Goal: Information Seeking & Learning: Learn about a topic

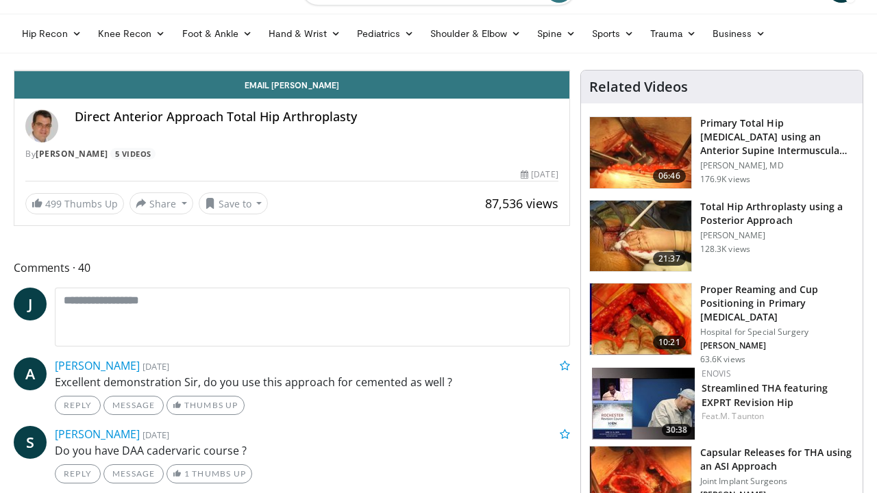
click at [569, 71] on span "Video Player" at bounding box center [555, 56] width 27 height 27
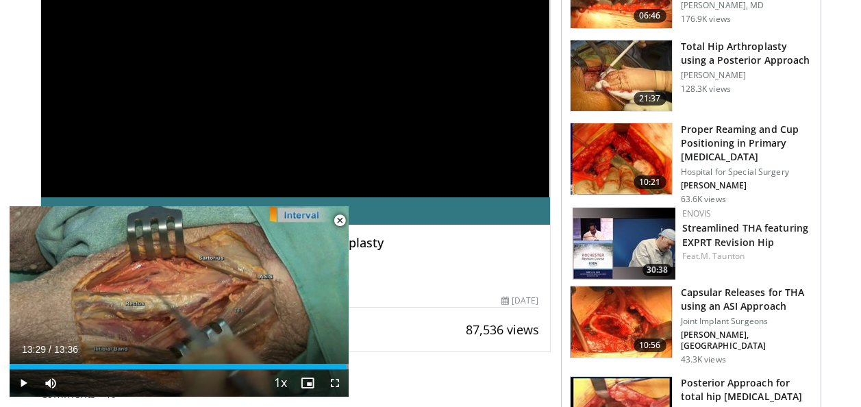
scroll to position [243, 0]
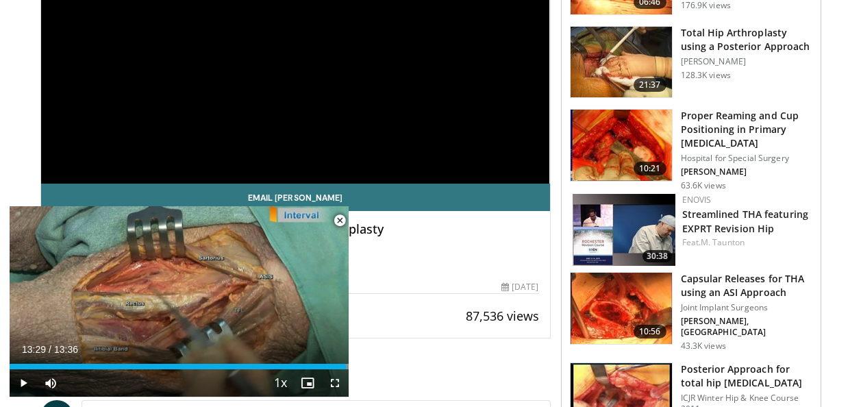
click at [345, 225] on span "Video Player" at bounding box center [339, 220] width 27 height 27
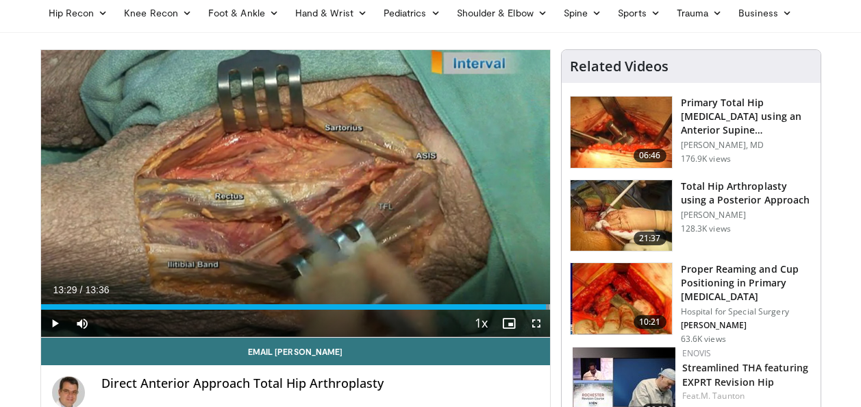
scroll to position [0, 0]
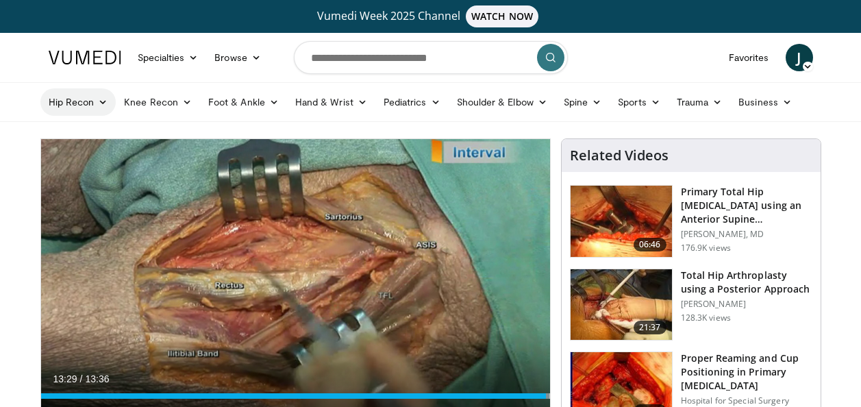
click at [88, 102] on link "Hip Recon" at bounding box center [78, 101] width 76 height 27
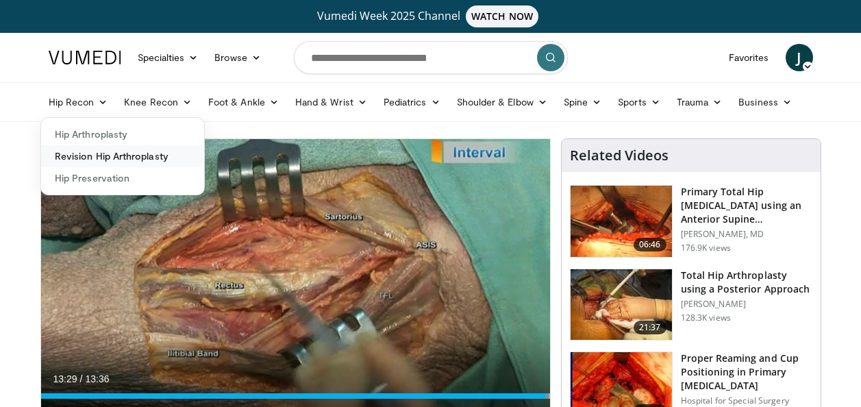
click at [92, 155] on link "Revision Hip Arthroplasty" at bounding box center [122, 156] width 163 height 22
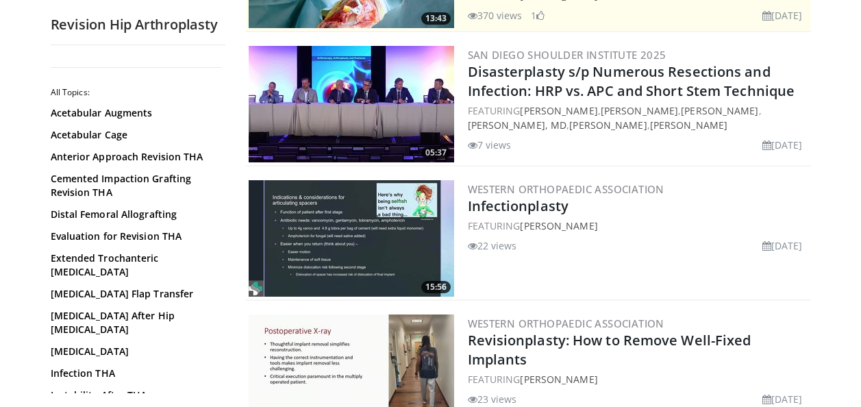
scroll to position [274, 0]
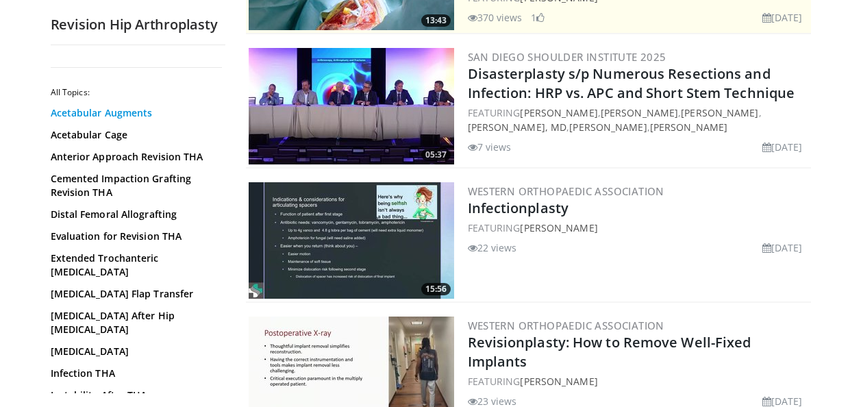
click at [84, 114] on link "Acetabular Augments" at bounding box center [135, 113] width 168 height 14
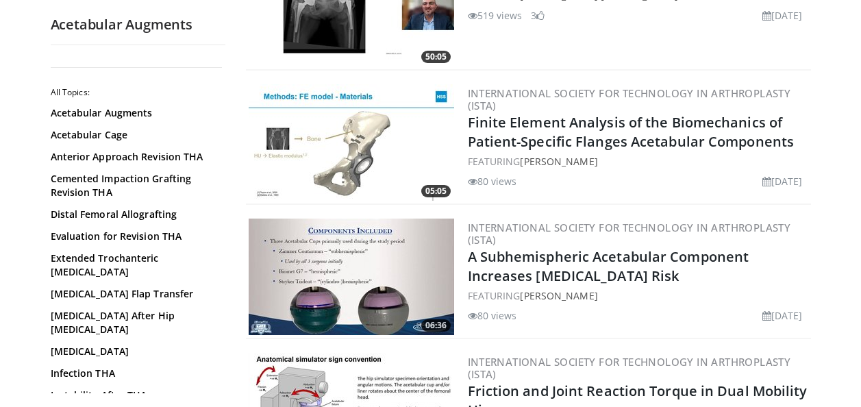
scroll to position [1179, 0]
click at [349, 156] on img at bounding box center [352, 142] width 206 height 116
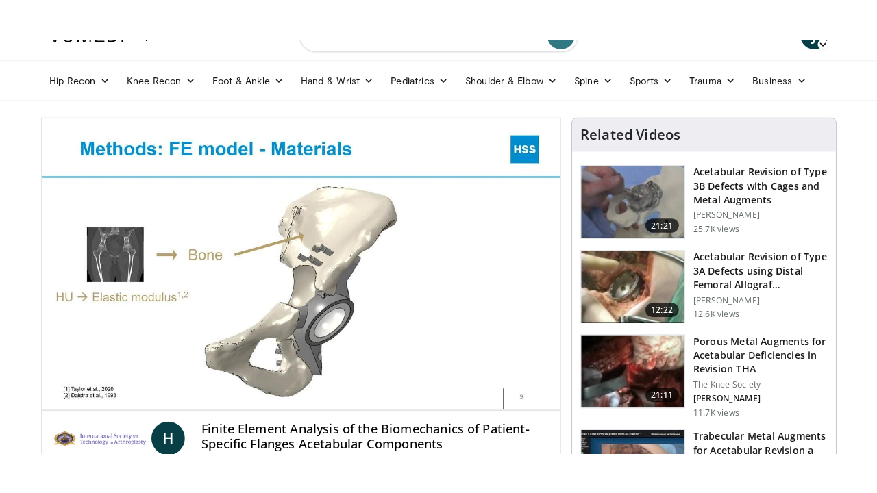
scroll to position [82, 0]
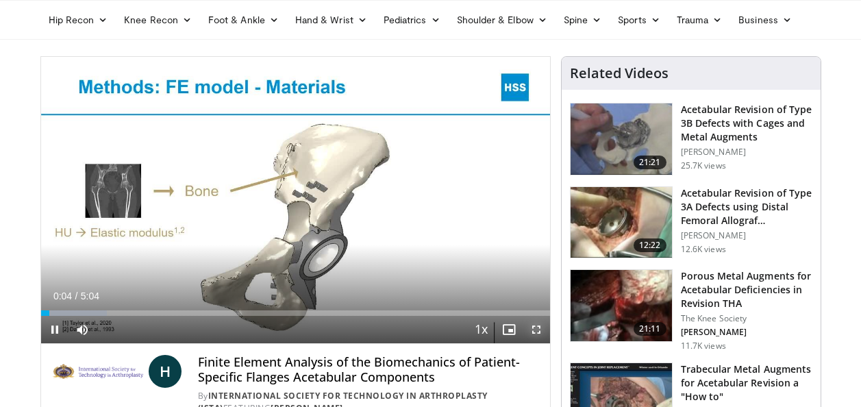
click at [536, 331] on span "Video Player" at bounding box center [536, 329] width 27 height 27
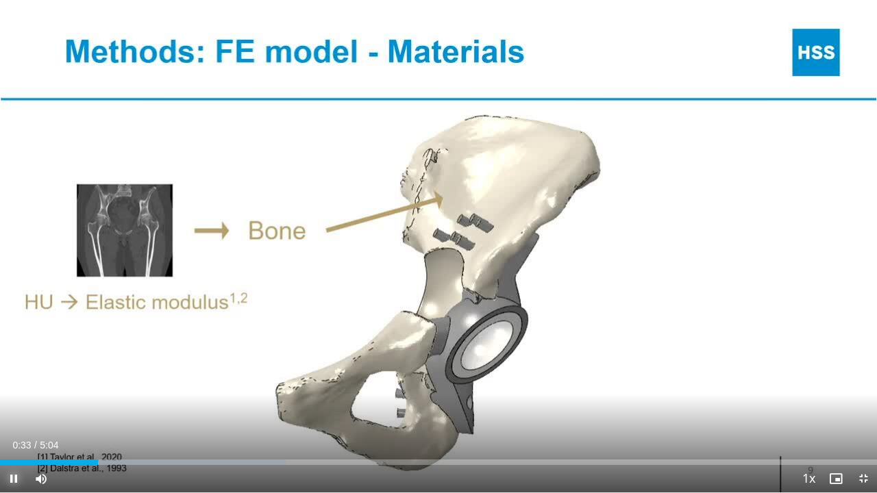
click at [12, 406] on span "Video Player" at bounding box center [13, 478] width 27 height 27
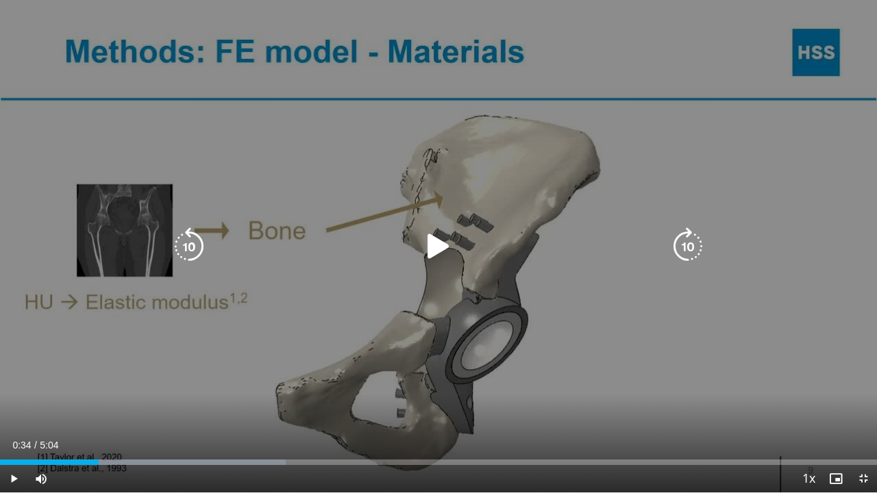
click at [430, 240] on icon "Video Player" at bounding box center [438, 246] width 38 height 38
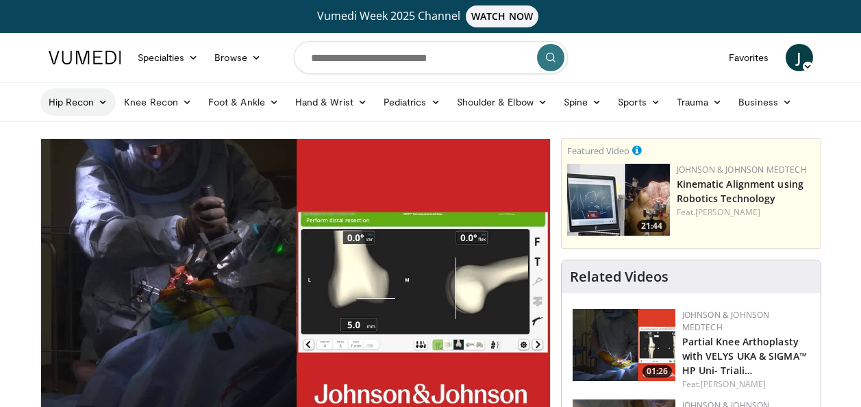
click at [77, 108] on link "Hip Recon" at bounding box center [78, 101] width 76 height 27
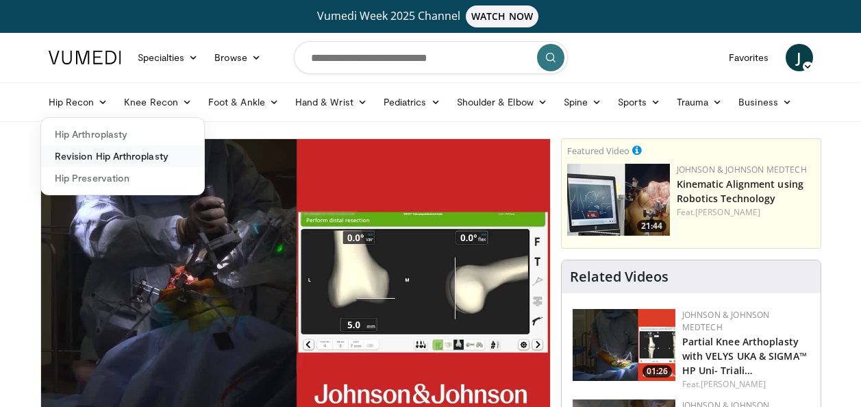
click at [88, 155] on link "Revision Hip Arthroplasty" at bounding box center [122, 156] width 163 height 22
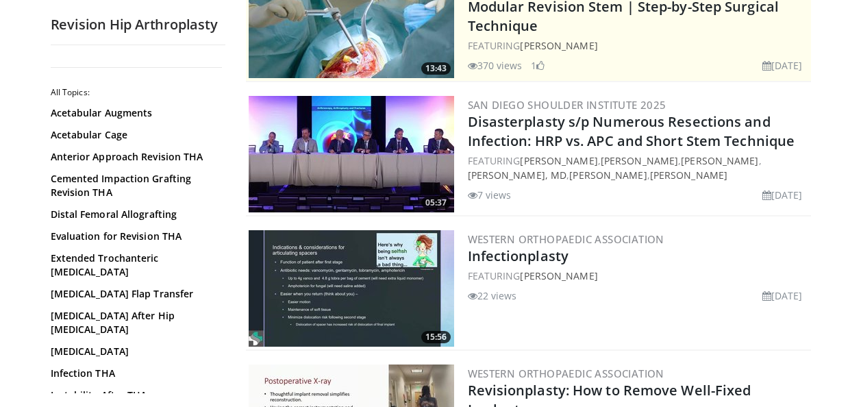
scroll to position [226, 0]
click at [103, 111] on link "Acetabular Augments" at bounding box center [135, 113] width 168 height 14
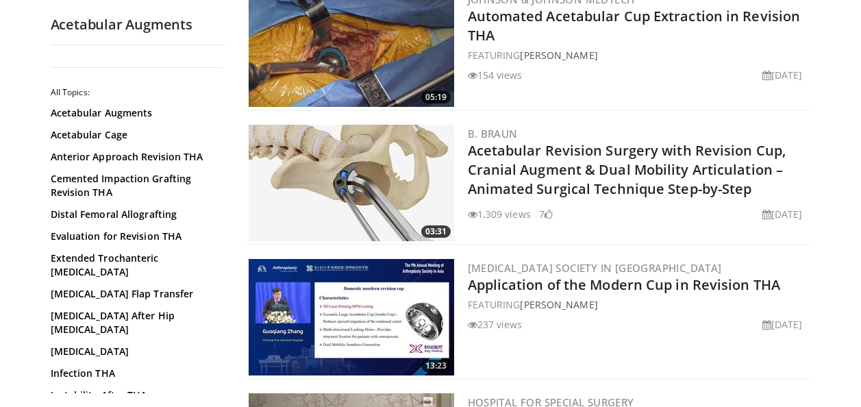
scroll to position [493, 0]
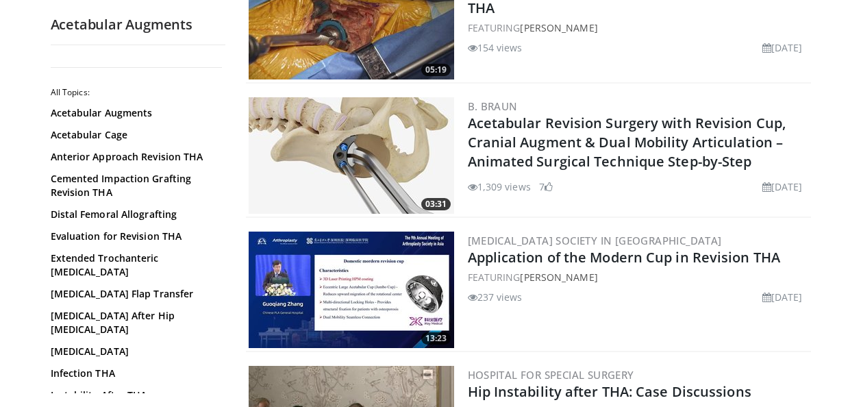
click at [387, 186] on img at bounding box center [352, 155] width 206 height 116
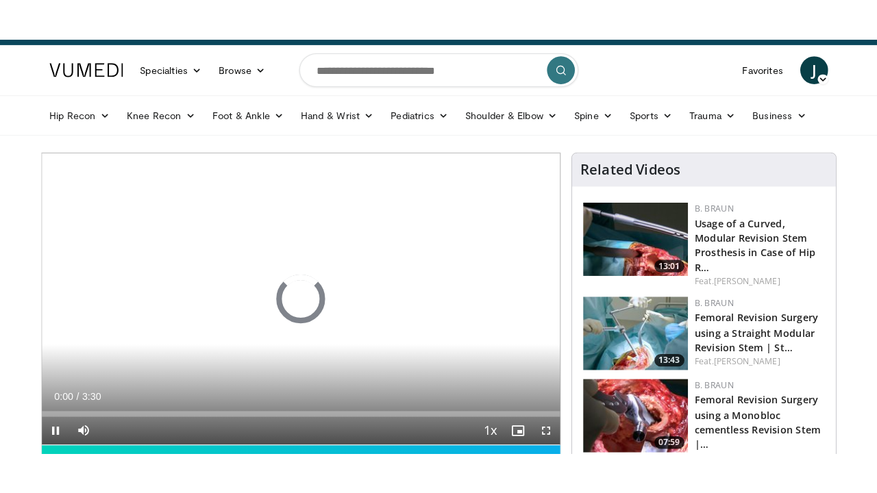
scroll to position [55, 0]
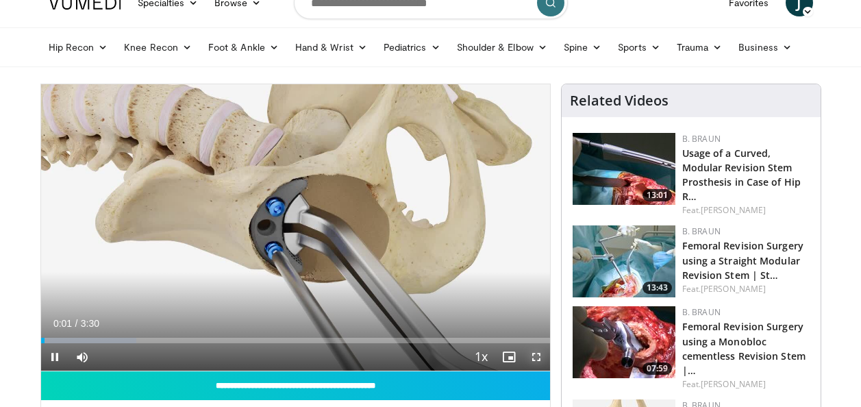
click at [537, 353] on span "Video Player" at bounding box center [536, 356] width 27 height 27
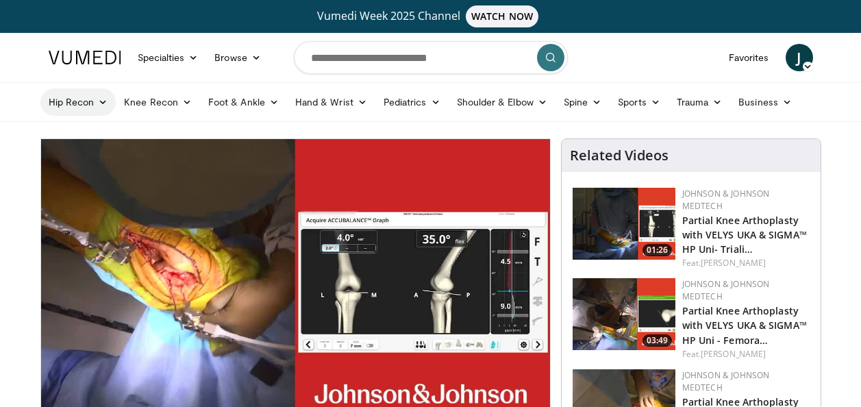
click at [75, 102] on link "Hip Recon" at bounding box center [78, 101] width 76 height 27
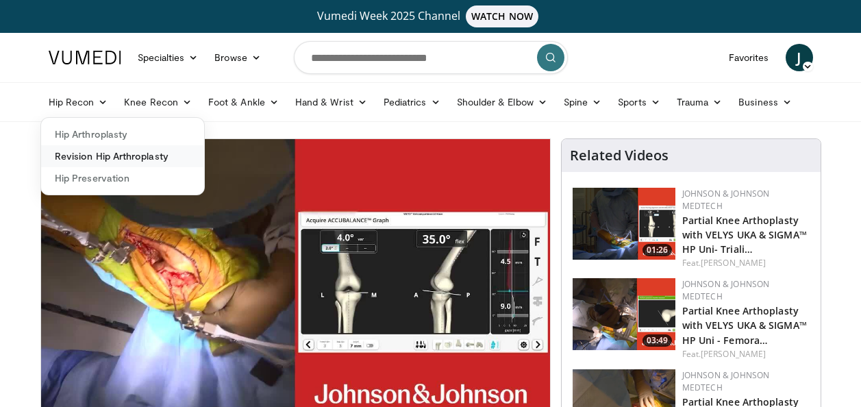
click at [84, 158] on link "Revision Hip Arthroplasty" at bounding box center [122, 156] width 163 height 22
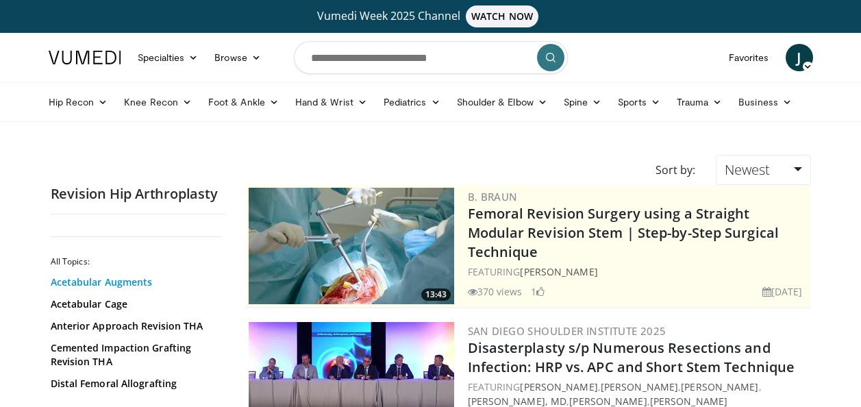
click at [117, 286] on link "Acetabular Augments" at bounding box center [135, 282] width 168 height 14
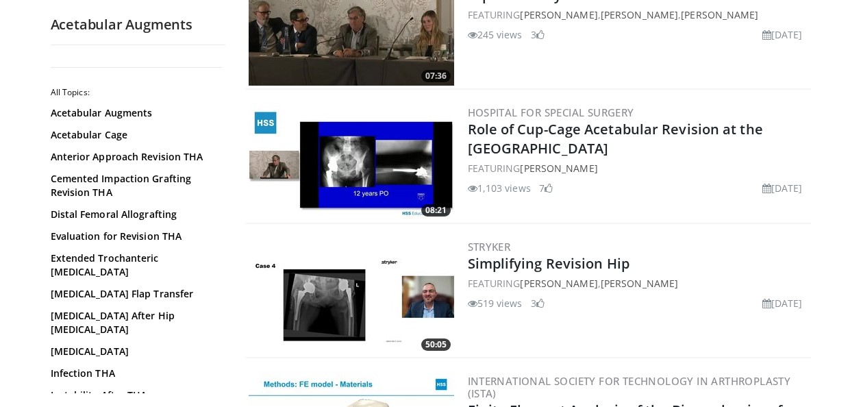
scroll to position [932, 0]
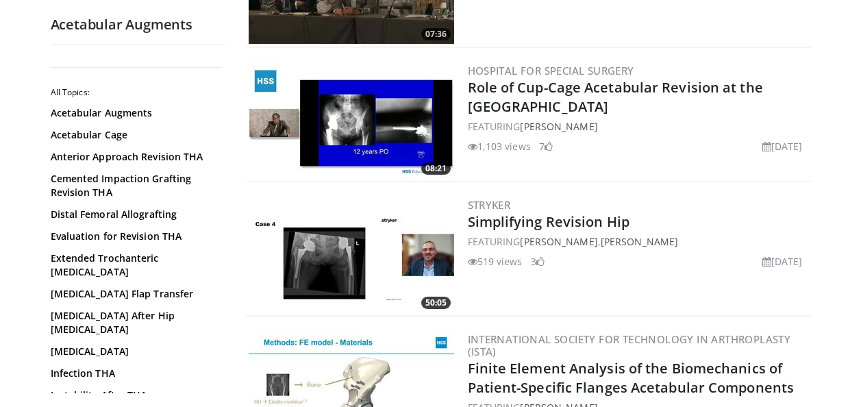
click at [607, 293] on div "Stryker Simplifying Revision Hip FEATURING Andrew Wassef , Timothy Sauber 519 v…" at bounding box center [638, 254] width 341 height 116
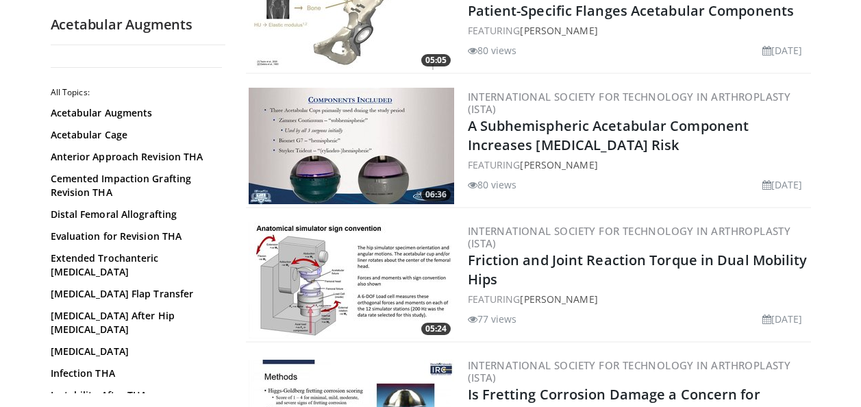
scroll to position [1316, 0]
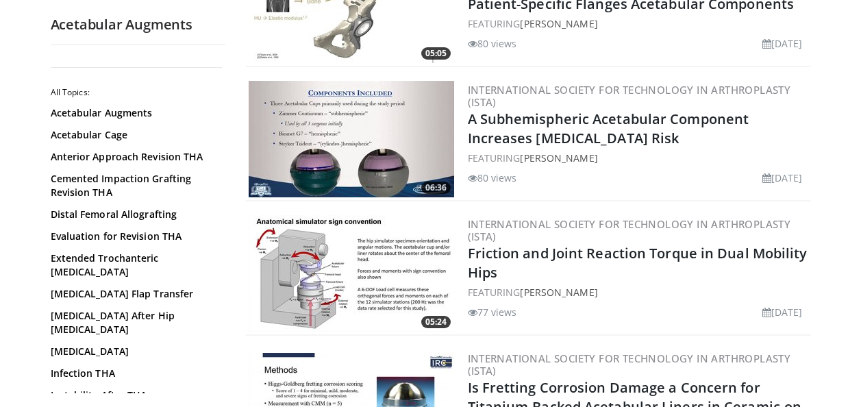
click at [352, 301] on img at bounding box center [352, 273] width 206 height 116
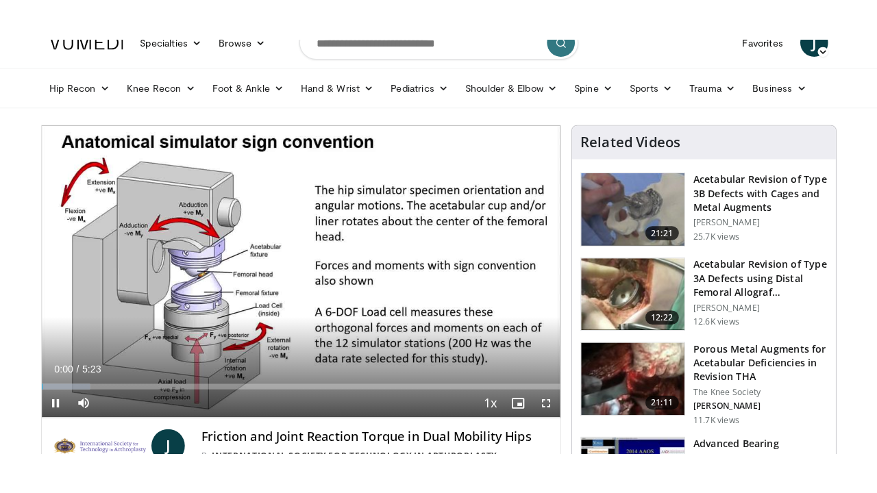
scroll to position [82, 0]
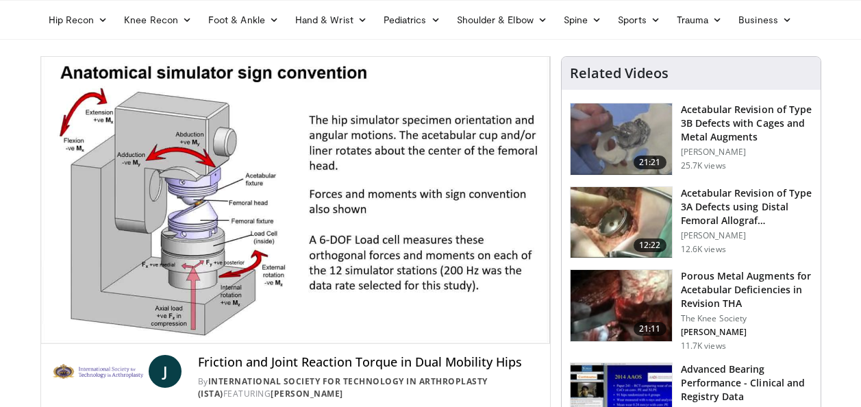
click at [534, 328] on video-js "**********" at bounding box center [295, 200] width 509 height 287
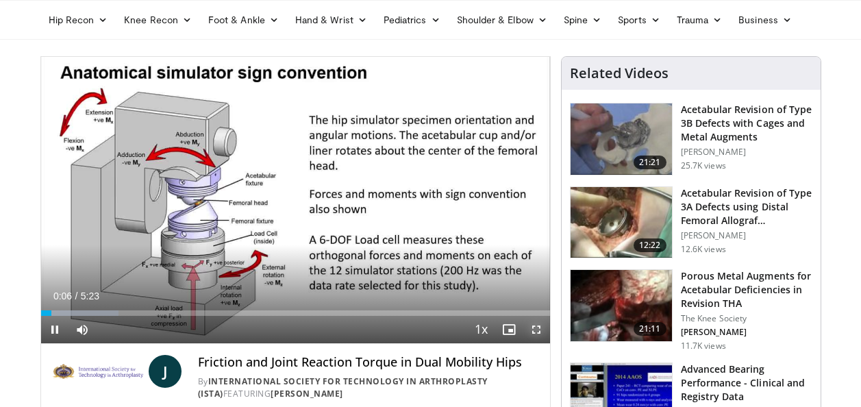
click at [537, 330] on span "Video Player" at bounding box center [536, 329] width 27 height 27
